Goal: Information Seeking & Learning: Understand process/instructions

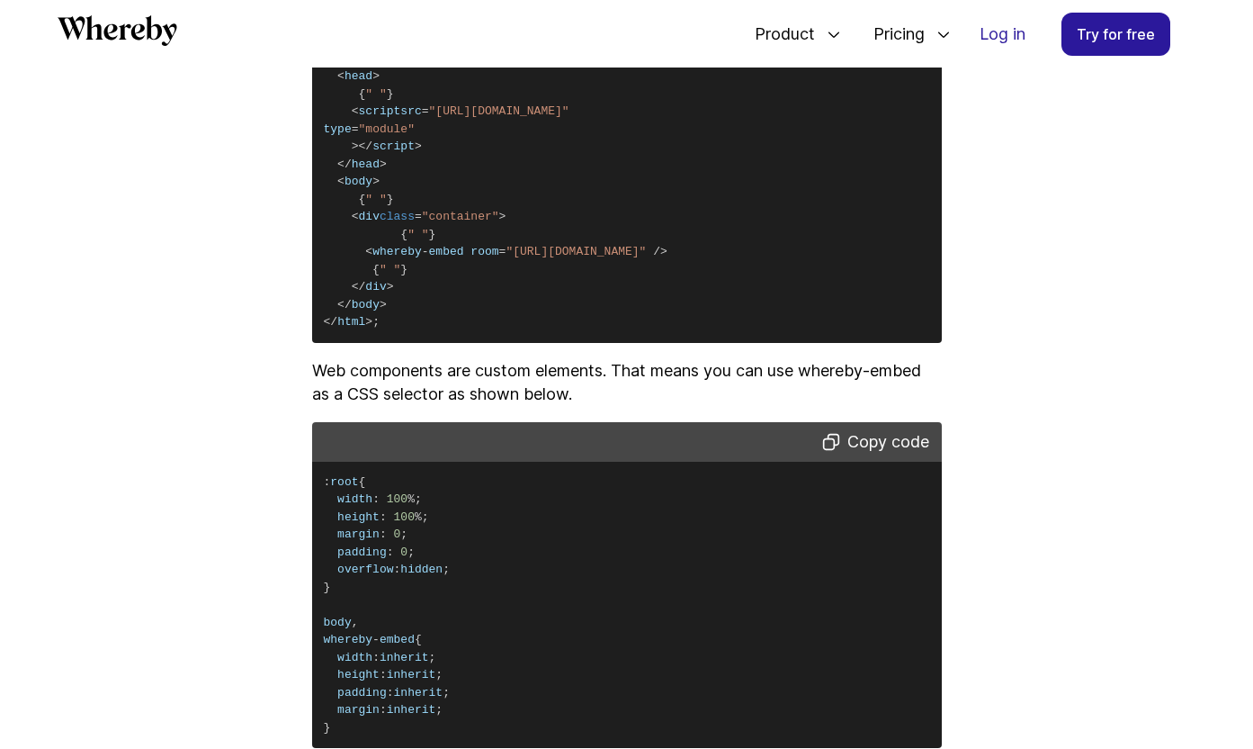
scroll to position [3161, 0]
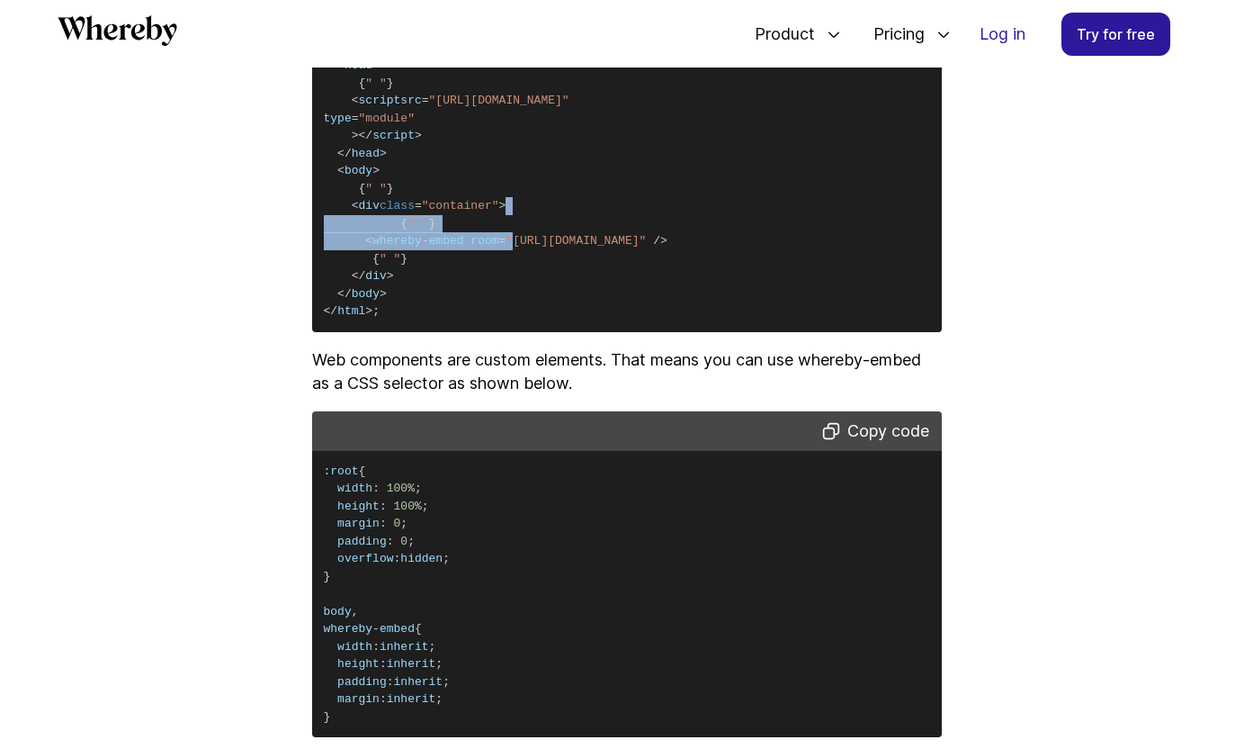
drag, startPoint x: 510, startPoint y: 315, endPoint x: 698, endPoint y: 277, distance: 191.8
click at [699, 278] on pre "< html > < head > { " " } < script src = "[URL][DOMAIN_NAME]" type = "module" >…" at bounding box center [627, 180] width 630 height 304
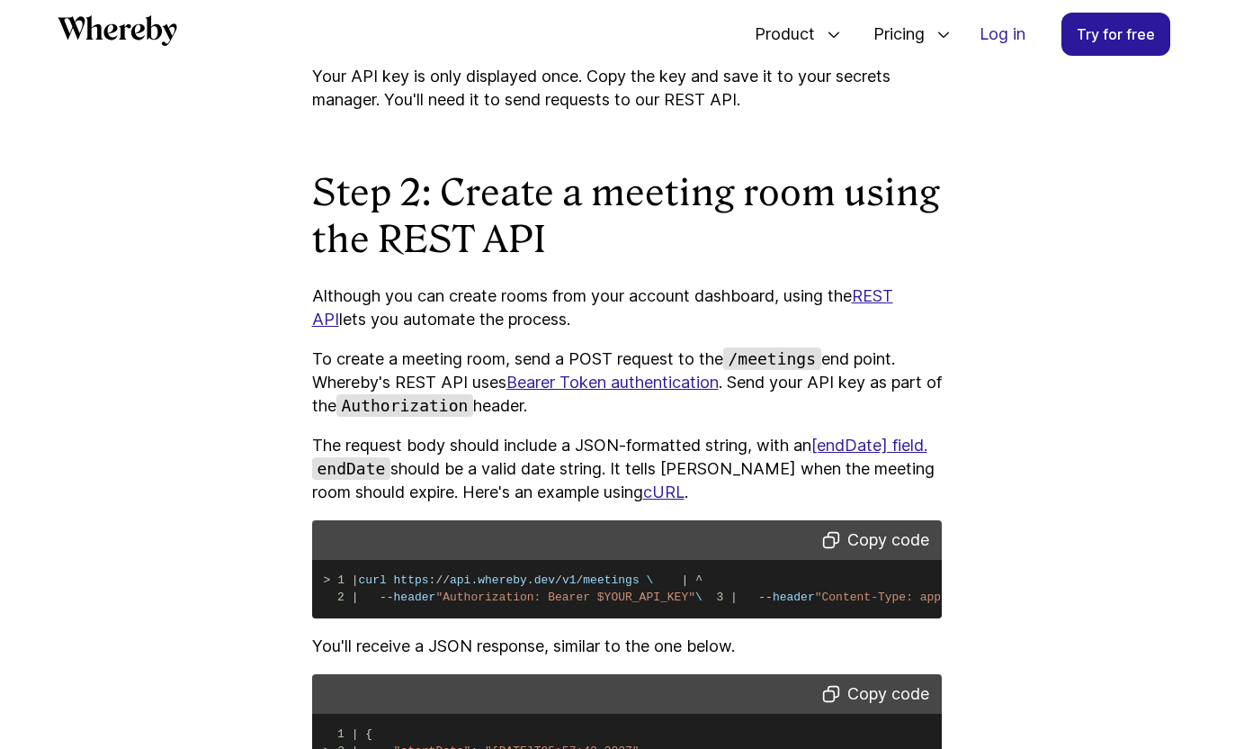
scroll to position [1709, 0]
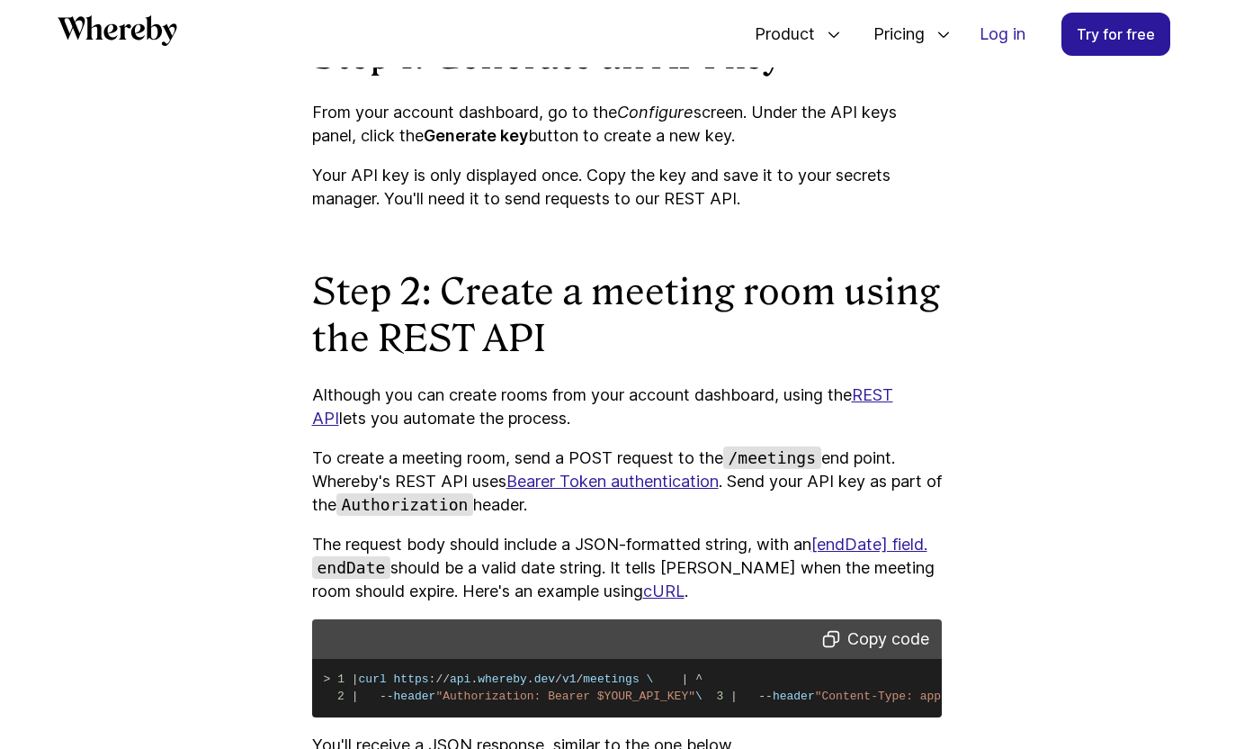
drag, startPoint x: 997, startPoint y: 38, endPoint x: 990, endPoint y: 10, distance: 28.8
click at [0, 0] on div "Product Embedded Easily add custom video calls to your website or app Meetings …" at bounding box center [626, 33] width 1253 height 67
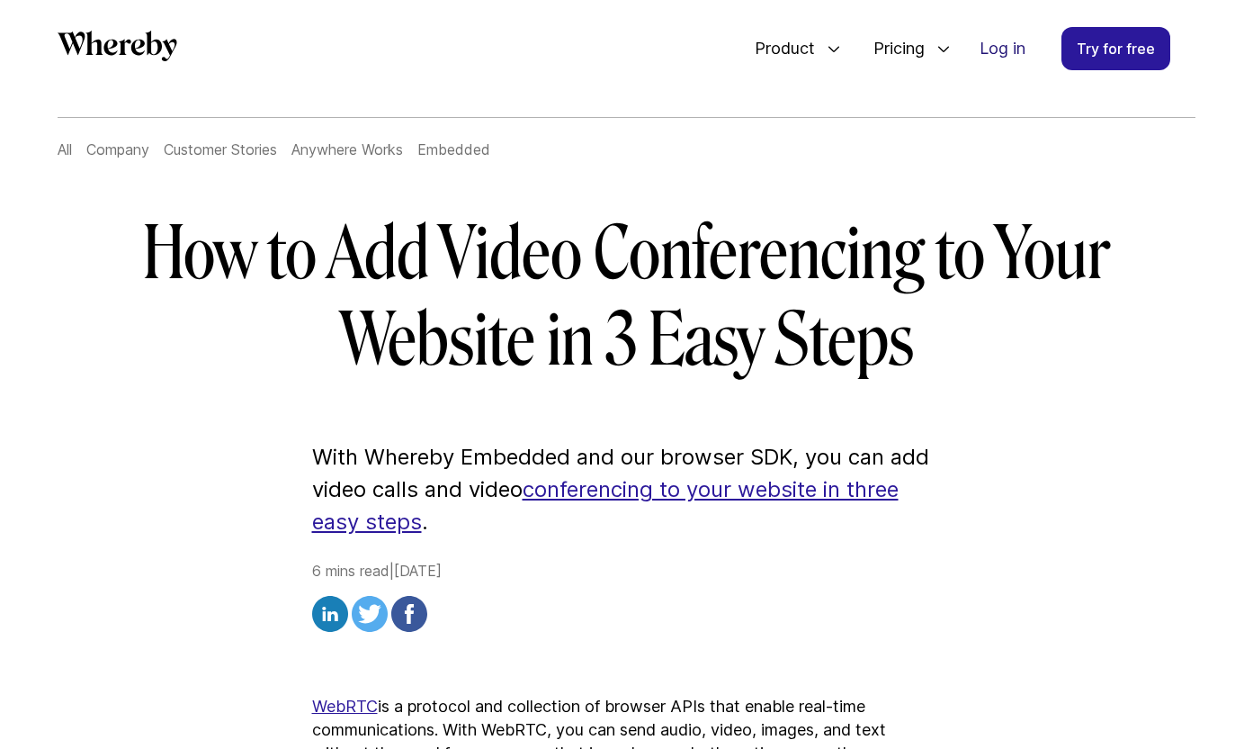
scroll to position [111, 0]
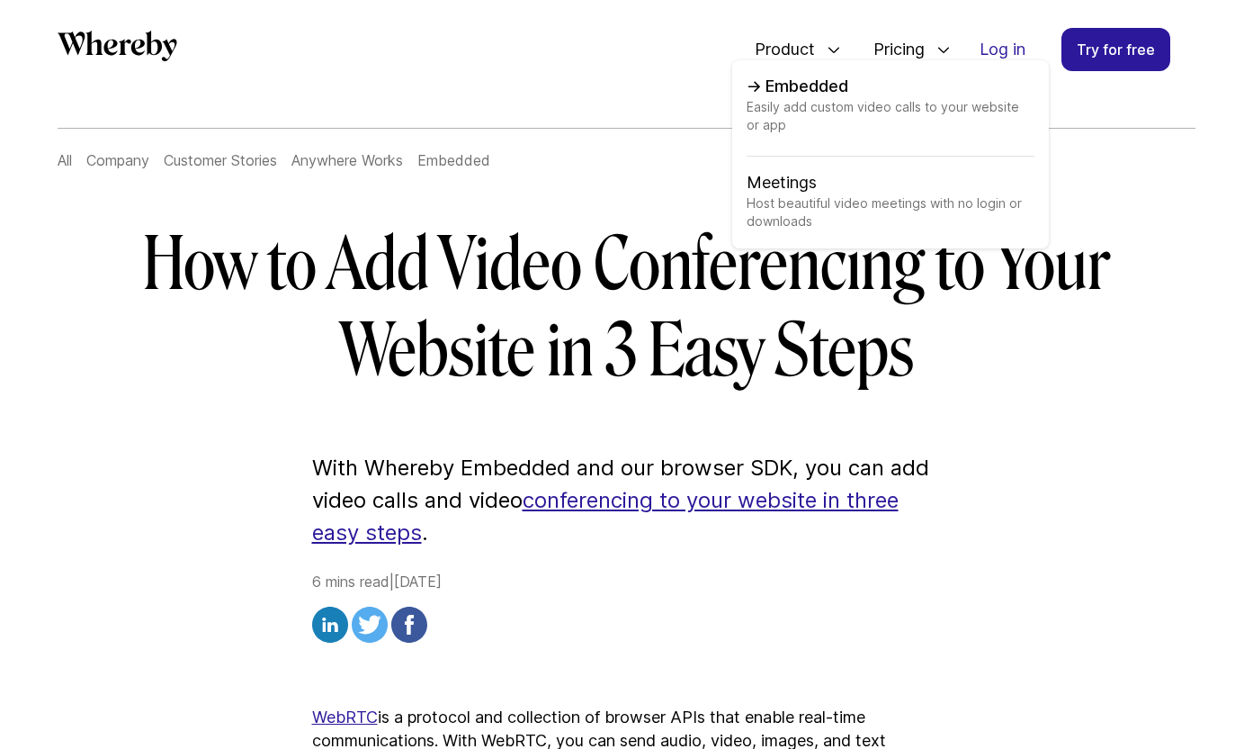
click at [787, 110] on span "Easily add custom video calls to your website or app" at bounding box center [891, 127] width 288 height 58
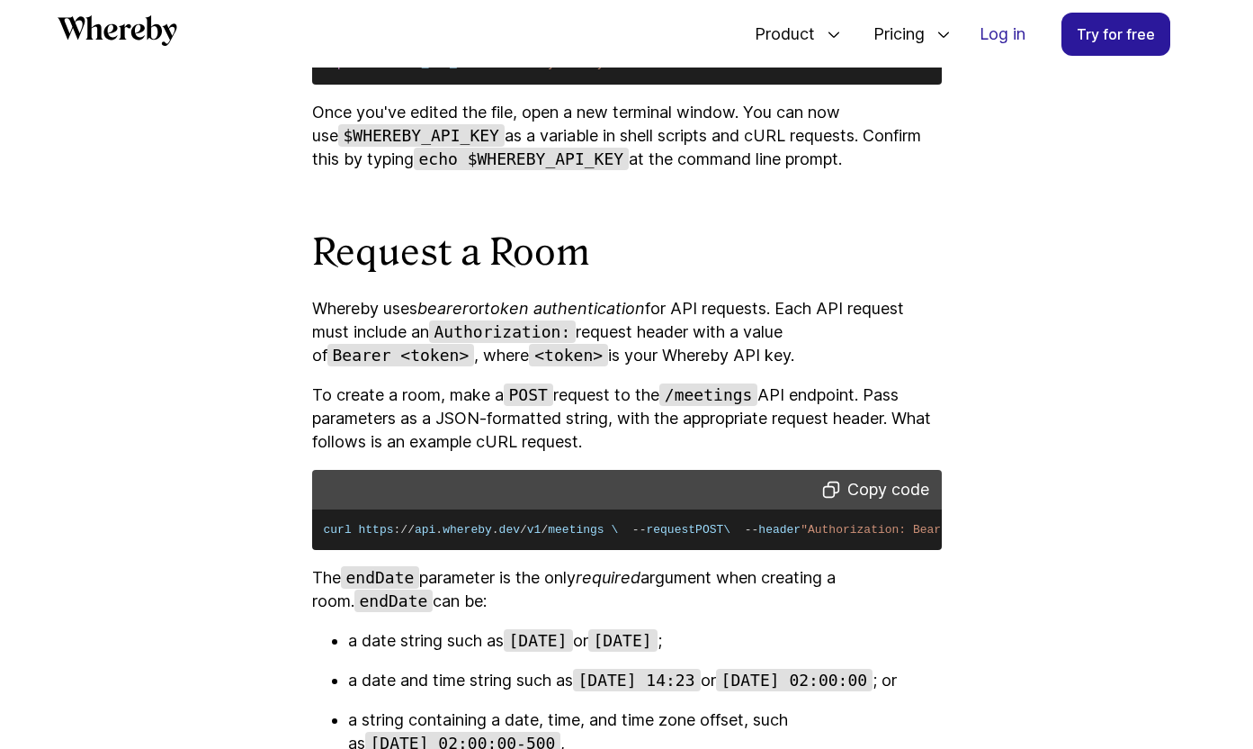
scroll to position [2576, 0]
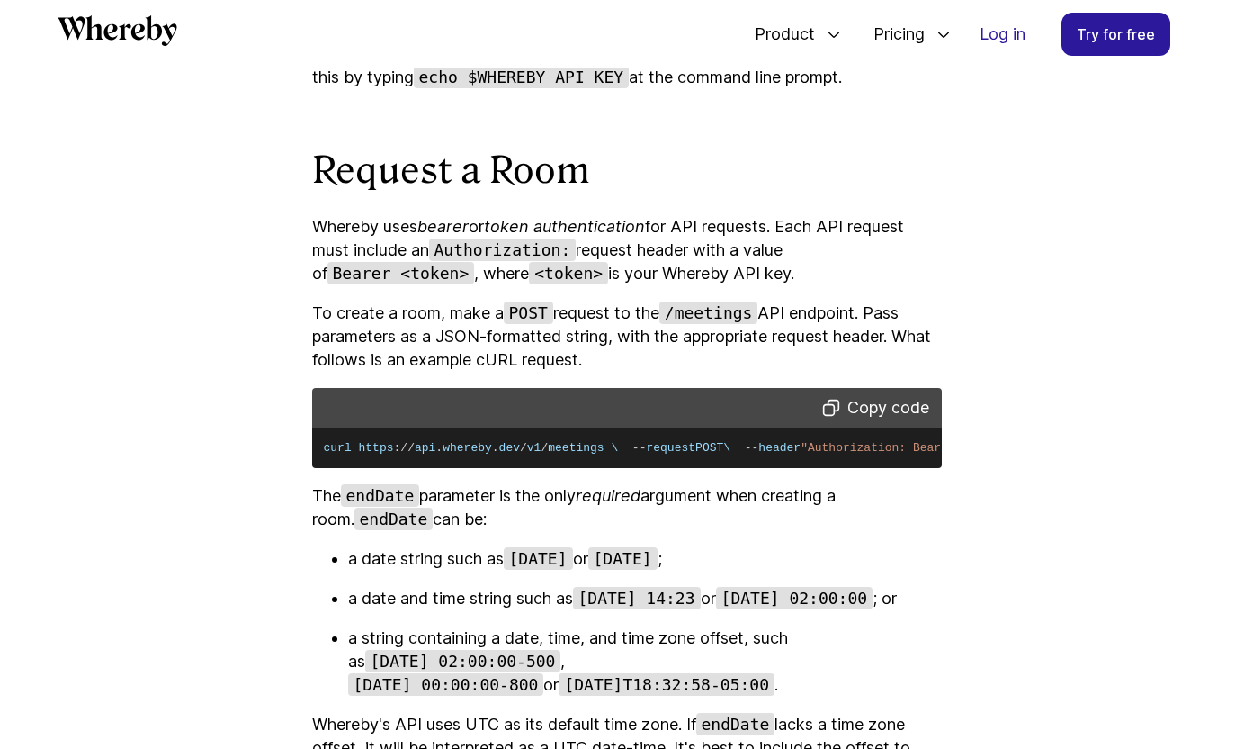
drag, startPoint x: 368, startPoint y: 534, endPoint x: 317, endPoint y: 433, distance: 113.9
click at [317, 434] on pre "curl https : / / api . [GEOGRAPHIC_DATA] . dev / v1 / meetings \ -- request POS…" at bounding box center [627, 447] width 630 height 41
copy code "curl https : / / api . whereby . dev / v1 / meetings \ -- request POST \ -- hea…"
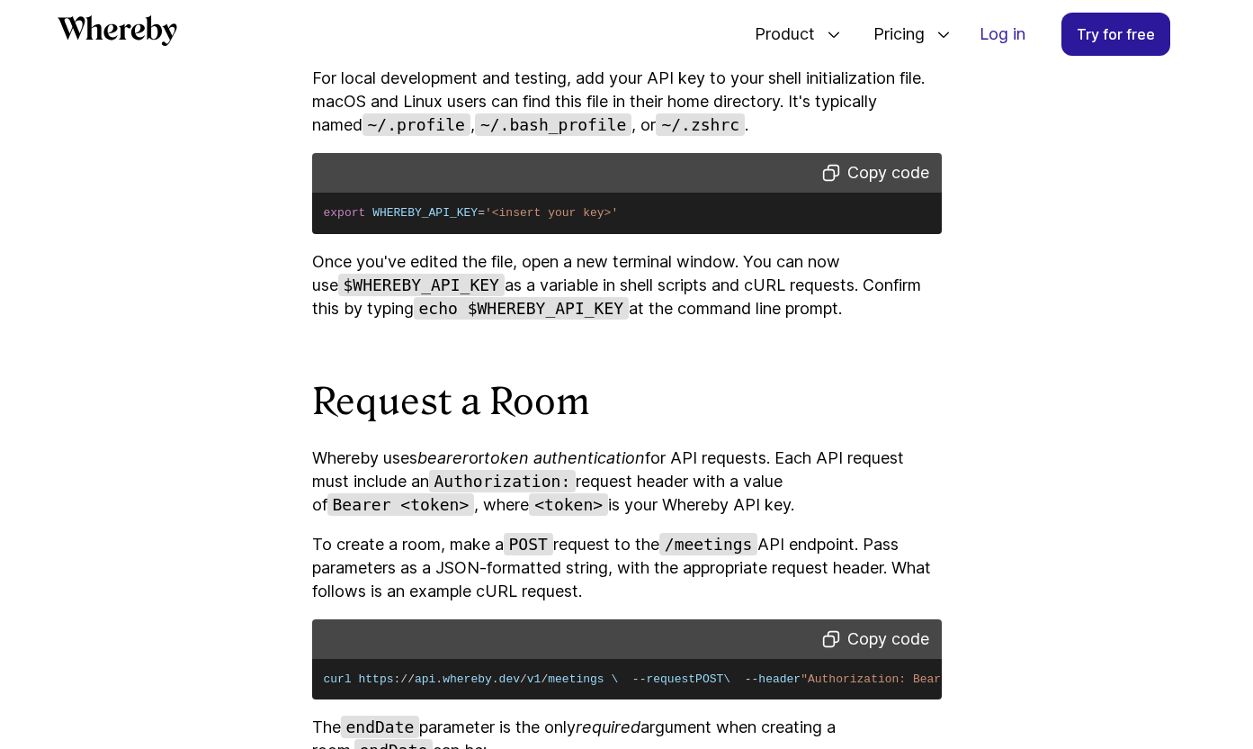
scroll to position [2696, 0]
